Goal: Check status: Check status

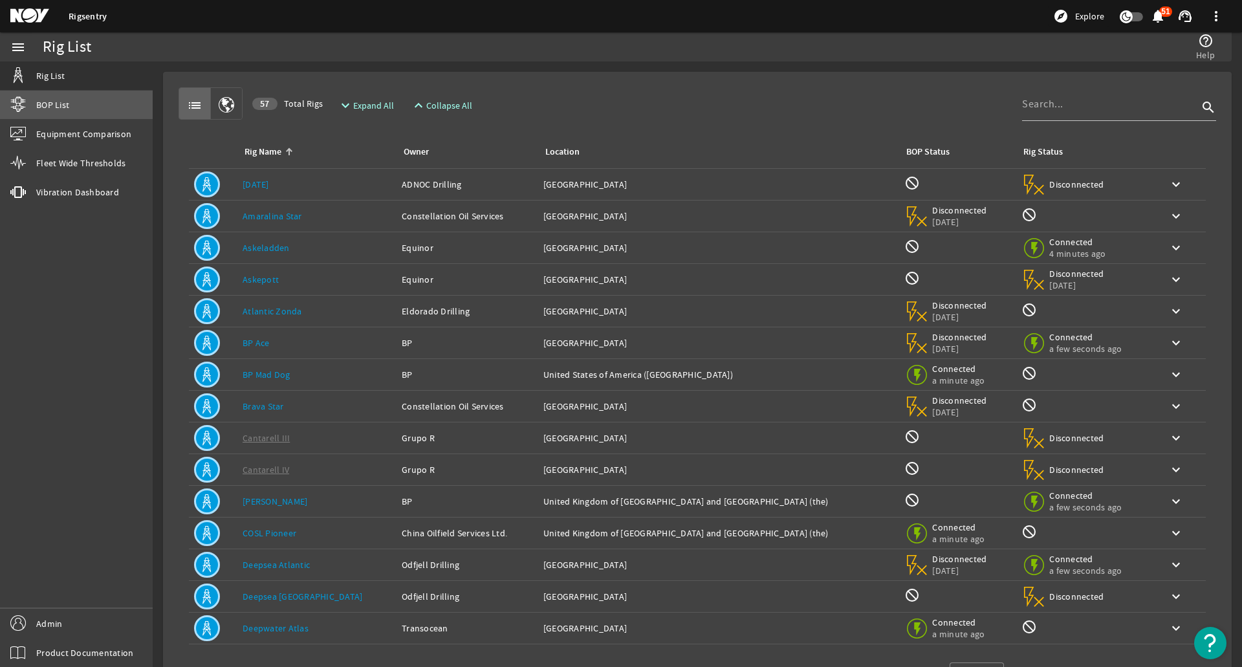
click at [96, 109] on link "BOP List" at bounding box center [76, 105] width 153 height 28
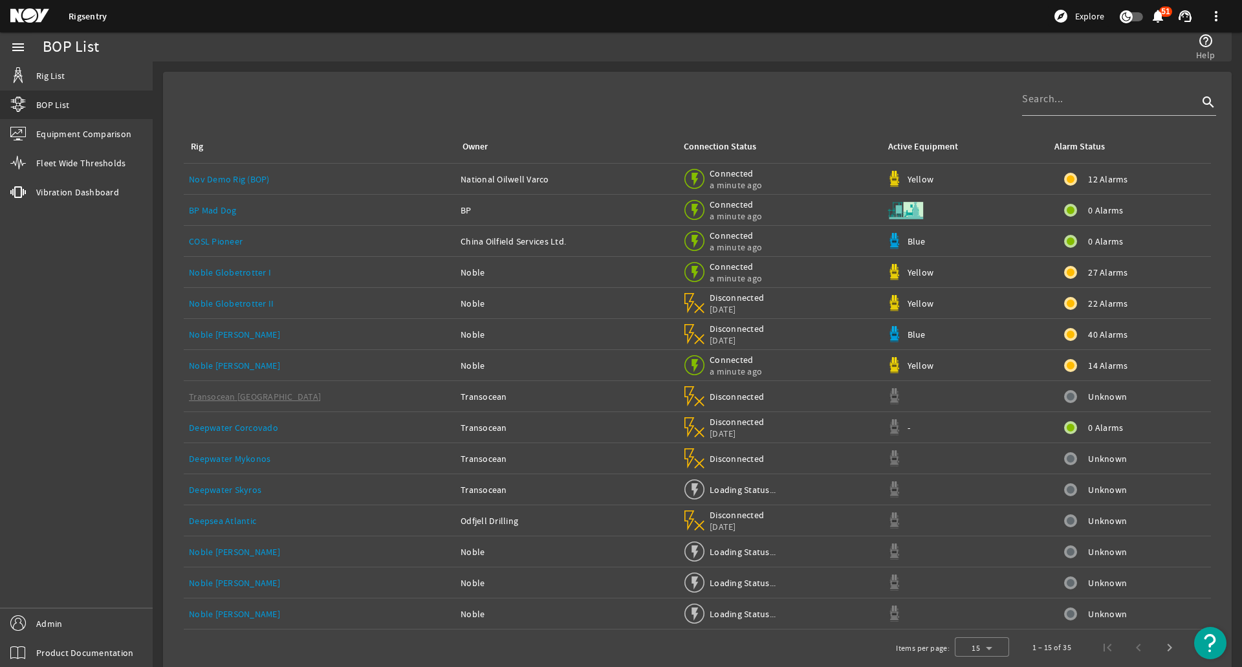
click at [352, 365] on div "Noble [PERSON_NAME]" at bounding box center [319, 365] width 261 height 13
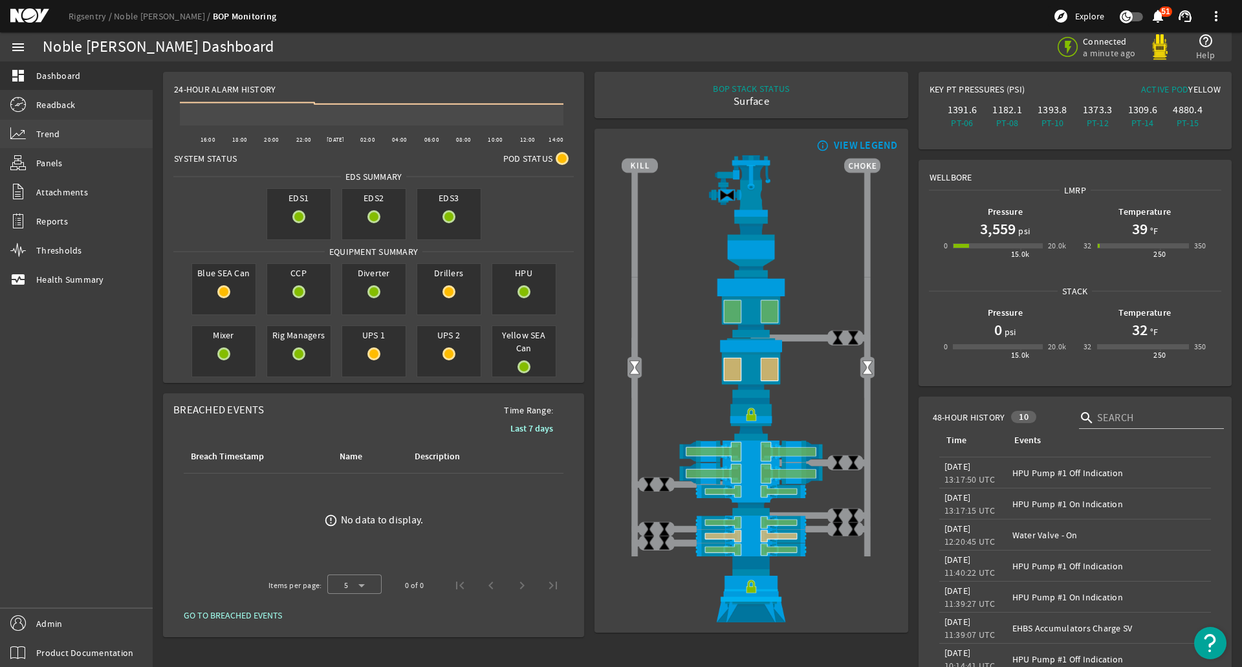
click at [67, 120] on link "Trend" at bounding box center [76, 134] width 153 height 28
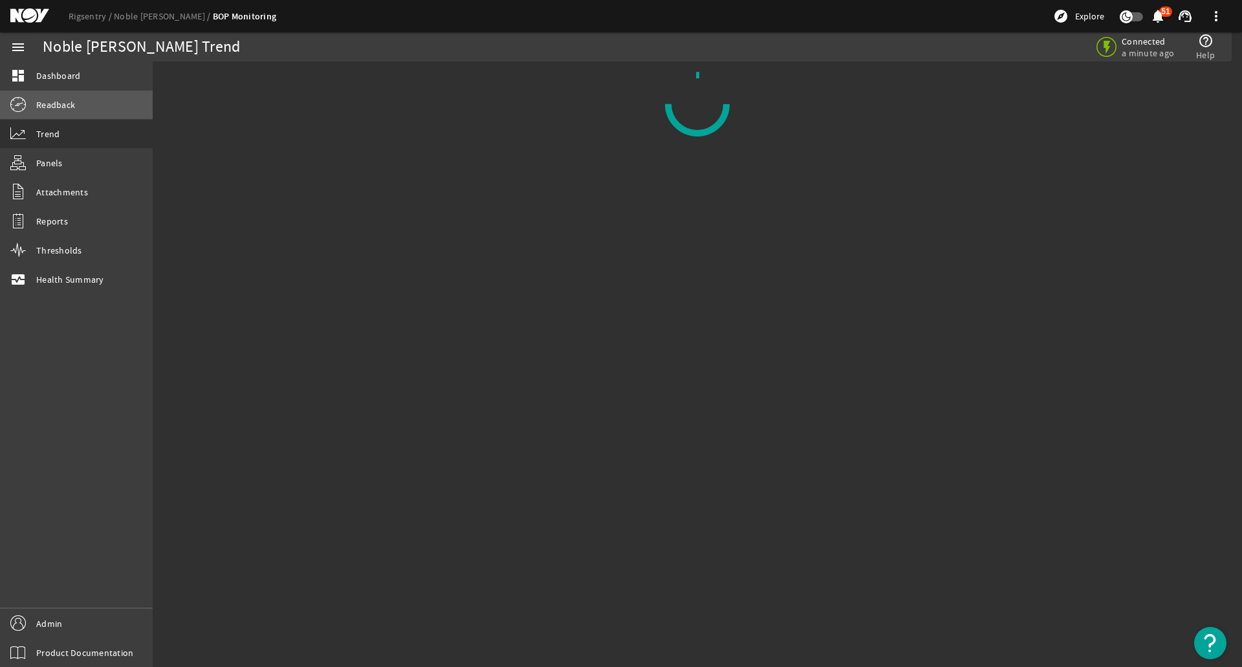
click at [67, 111] on link "Readback" at bounding box center [76, 105] width 153 height 28
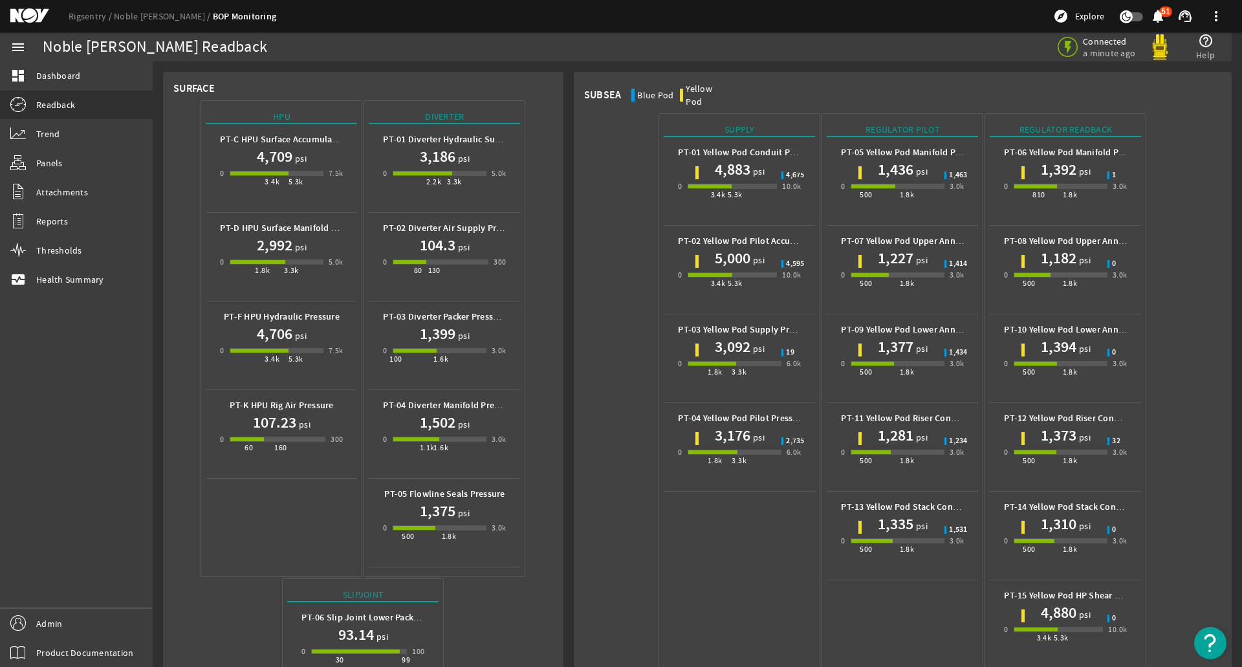
click at [426, 248] on h1 "104.3" at bounding box center [438, 245] width 36 height 21
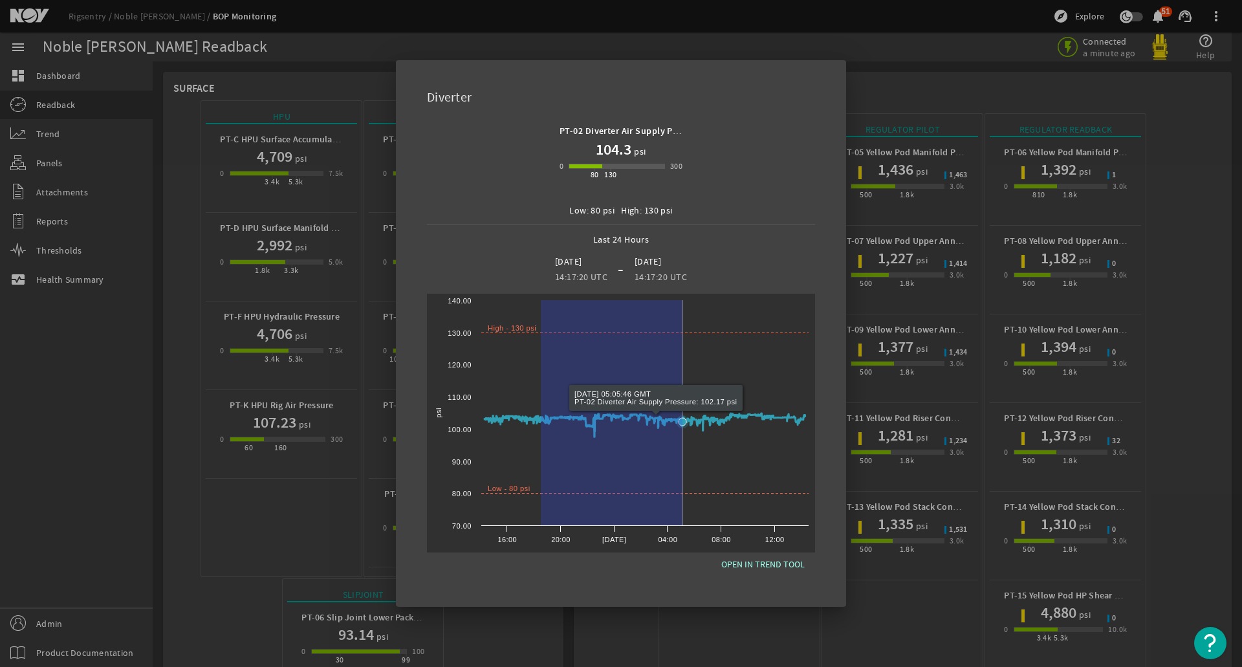
drag, startPoint x: 541, startPoint y: 365, endPoint x: 682, endPoint y: 373, distance: 141.9
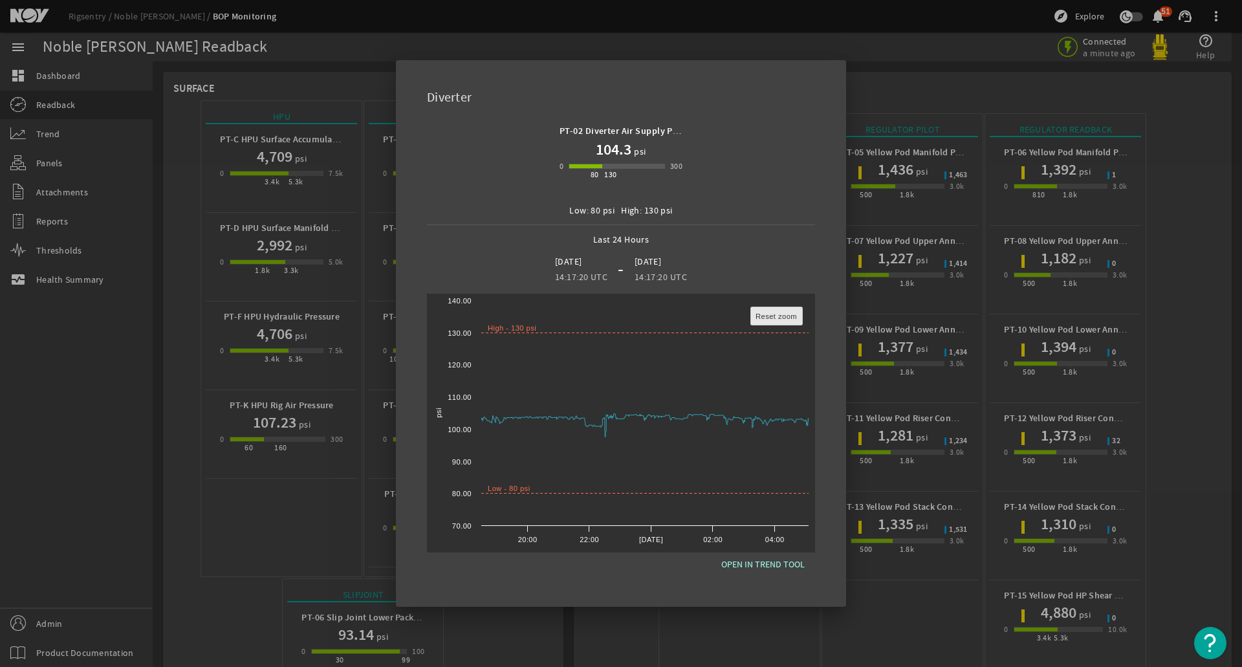
click at [767, 325] on rect at bounding box center [777, 316] width 52 height 18
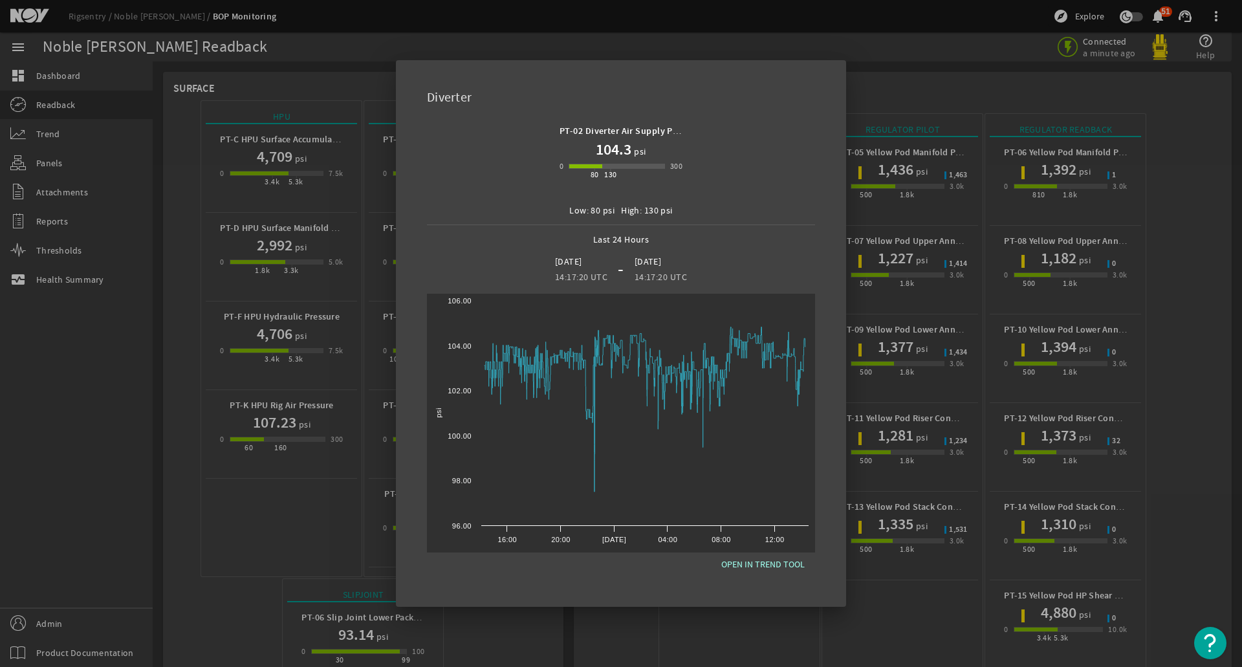
click at [869, 91] on div at bounding box center [621, 333] width 1242 height 667
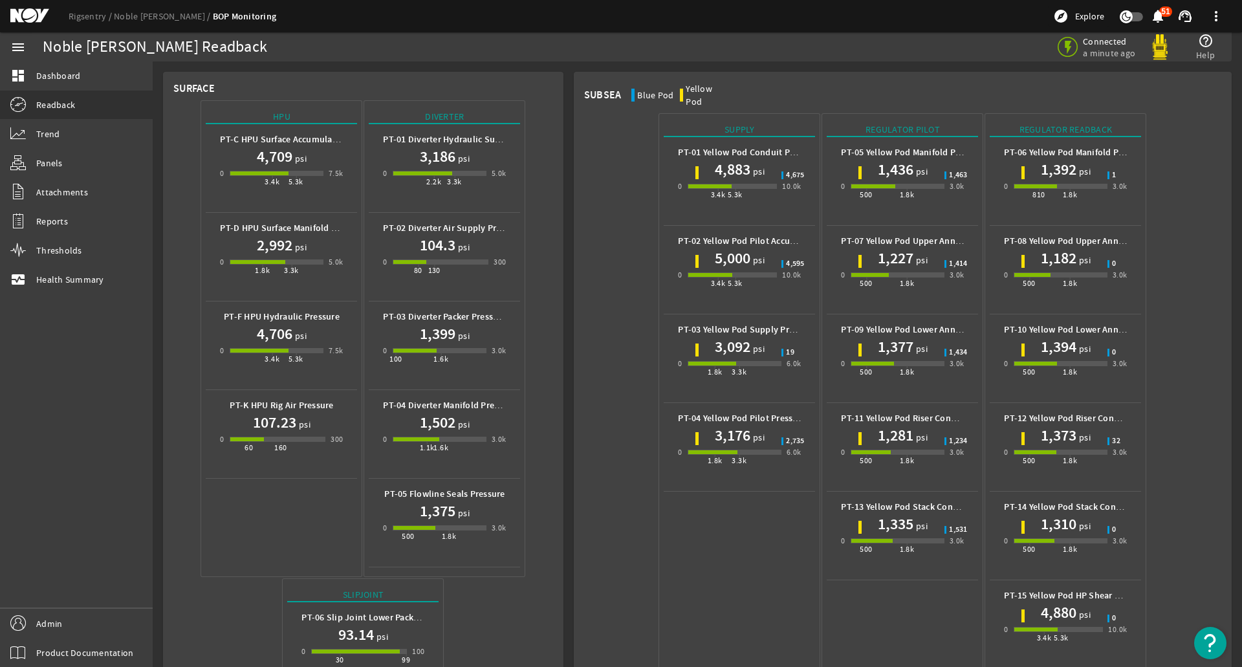
click at [820, 82] on mat-card "Subsea Blue Pod Yellow Pod Supply PT-01 Yellow Pod Conduit Pressure 4,883 psi 0…" at bounding box center [903, 620] width 658 height 1096
